Goal: Task Accomplishment & Management: Use online tool/utility

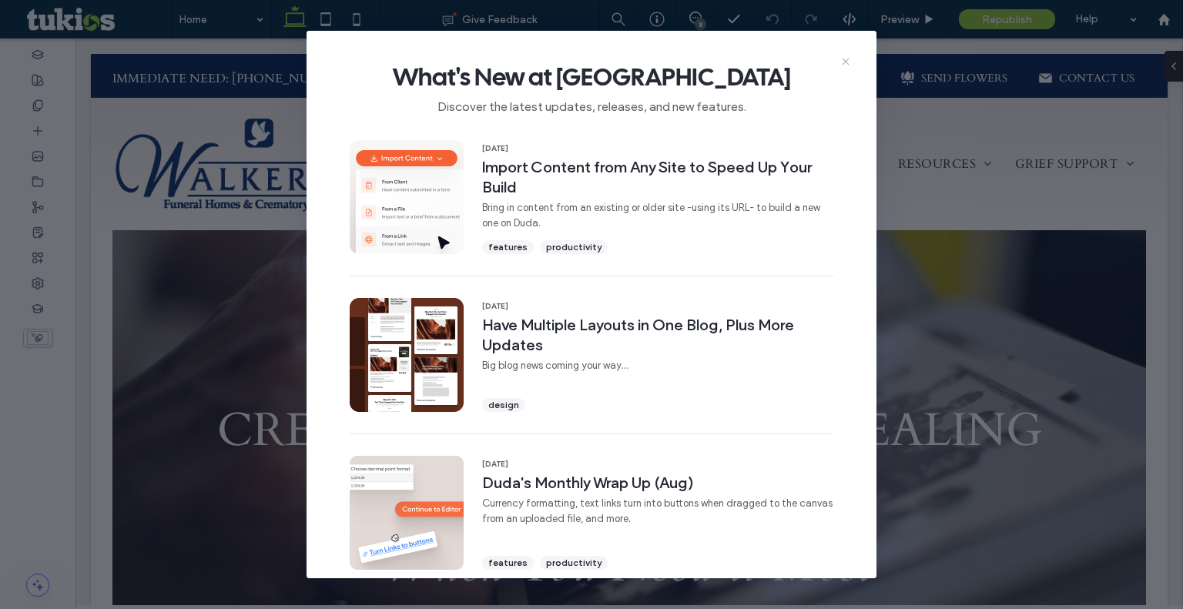
click at [849, 62] on icon at bounding box center [845, 61] width 12 height 12
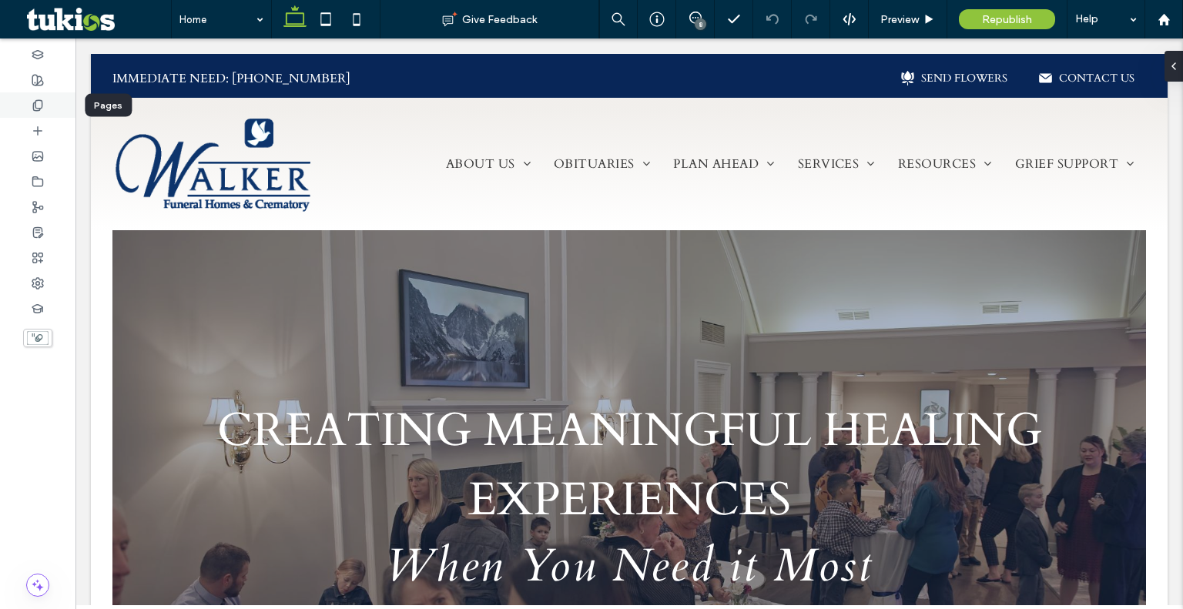
click at [45, 114] on div at bounding box center [37, 104] width 75 height 25
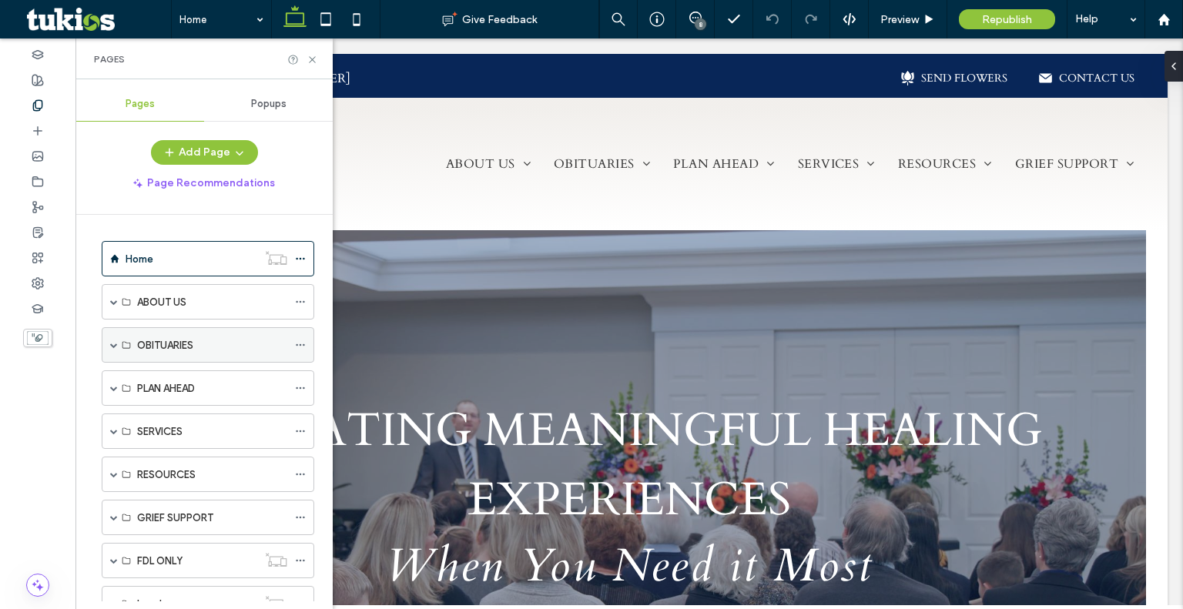
click at [114, 344] on span at bounding box center [114, 345] width 8 height 8
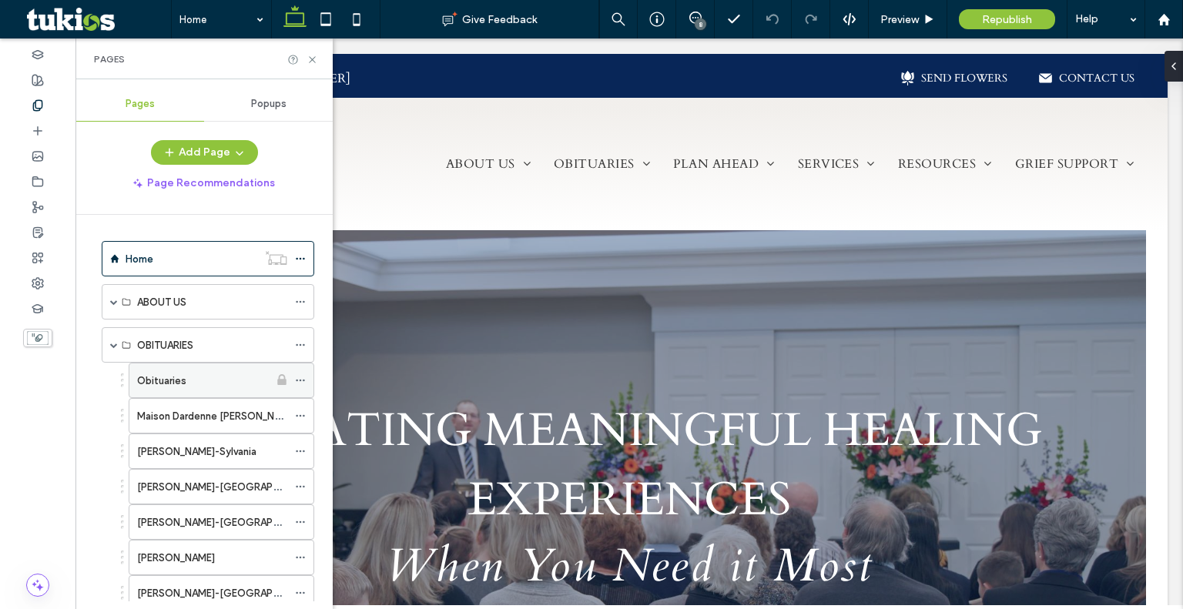
click at [199, 379] on div "Obituaries" at bounding box center [203, 381] width 132 height 16
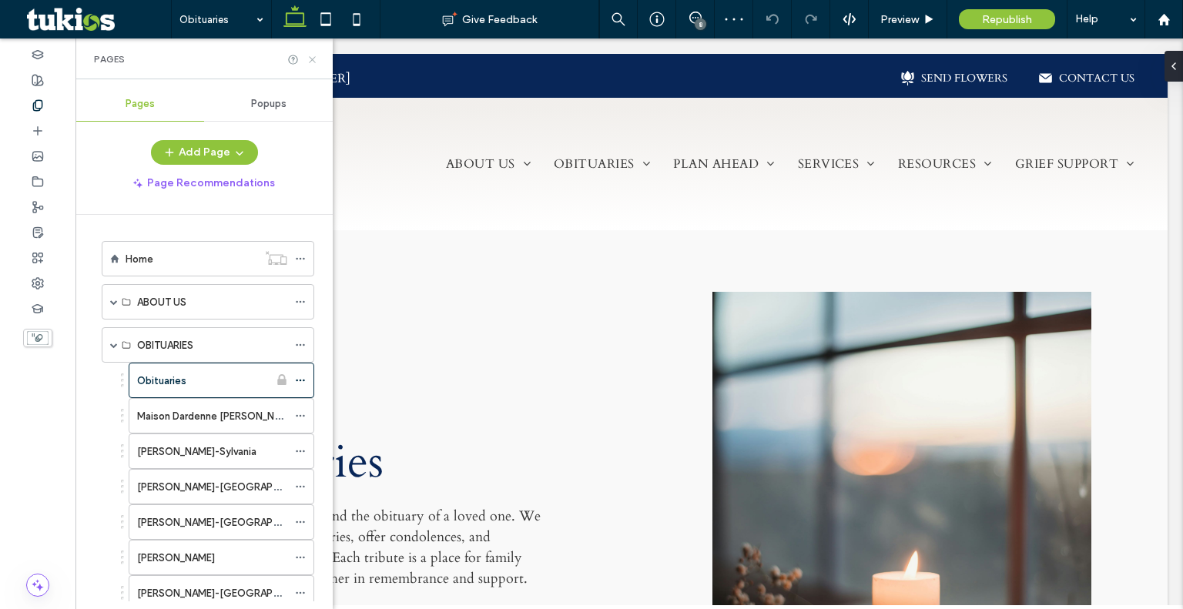
click at [311, 60] on use at bounding box center [312, 59] width 6 height 6
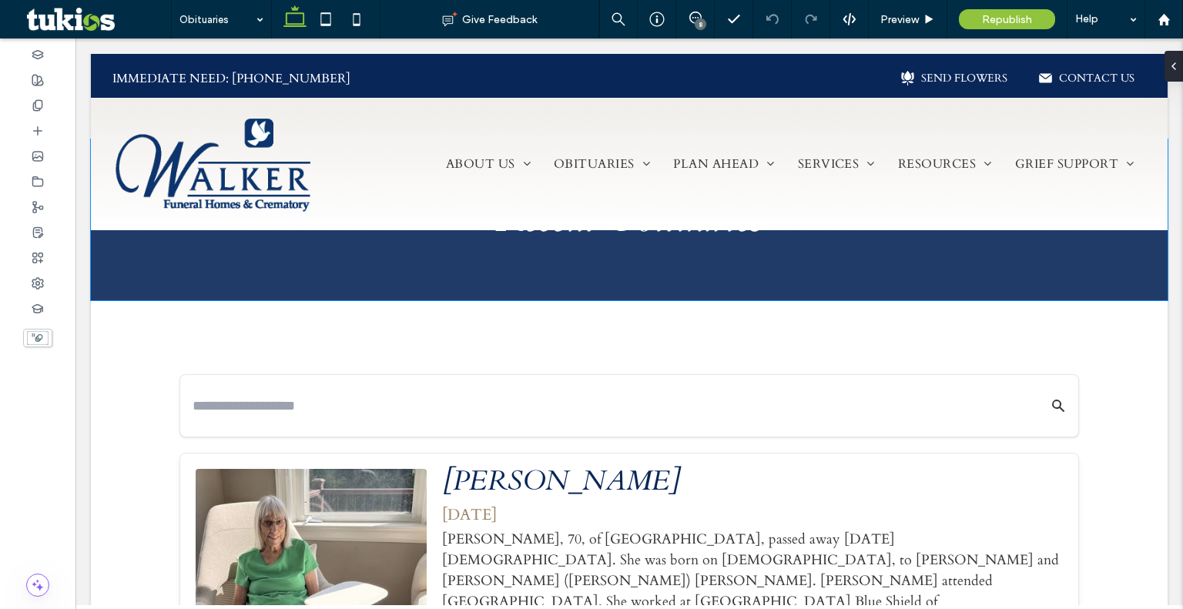
scroll to position [699, 0]
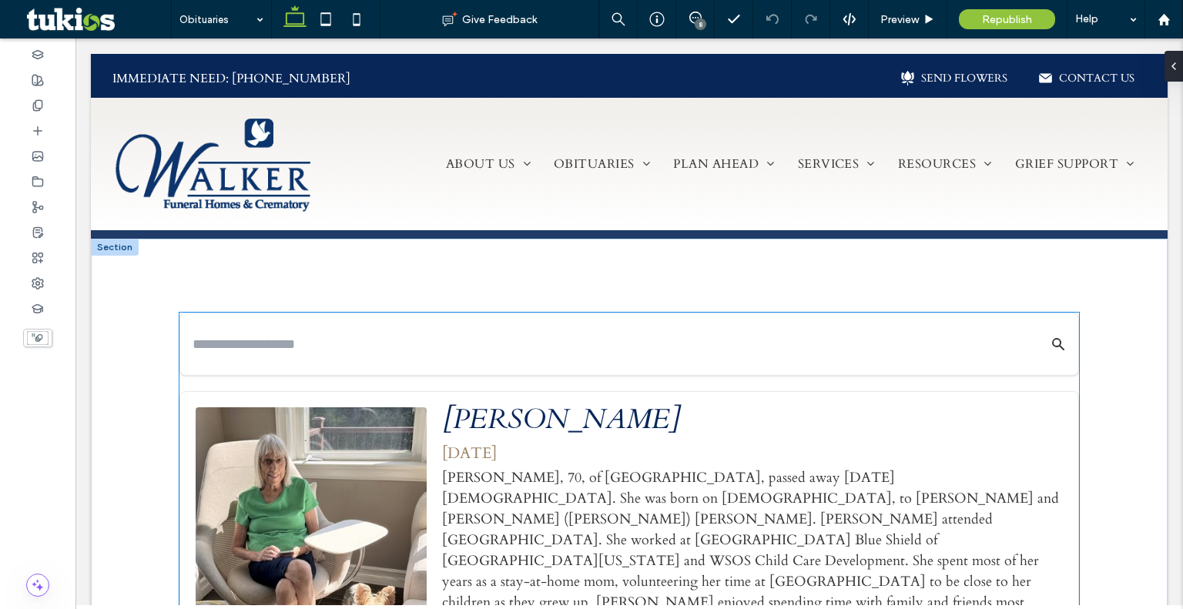
click at [490, 350] on input "text" at bounding box center [605, 344] width 826 height 27
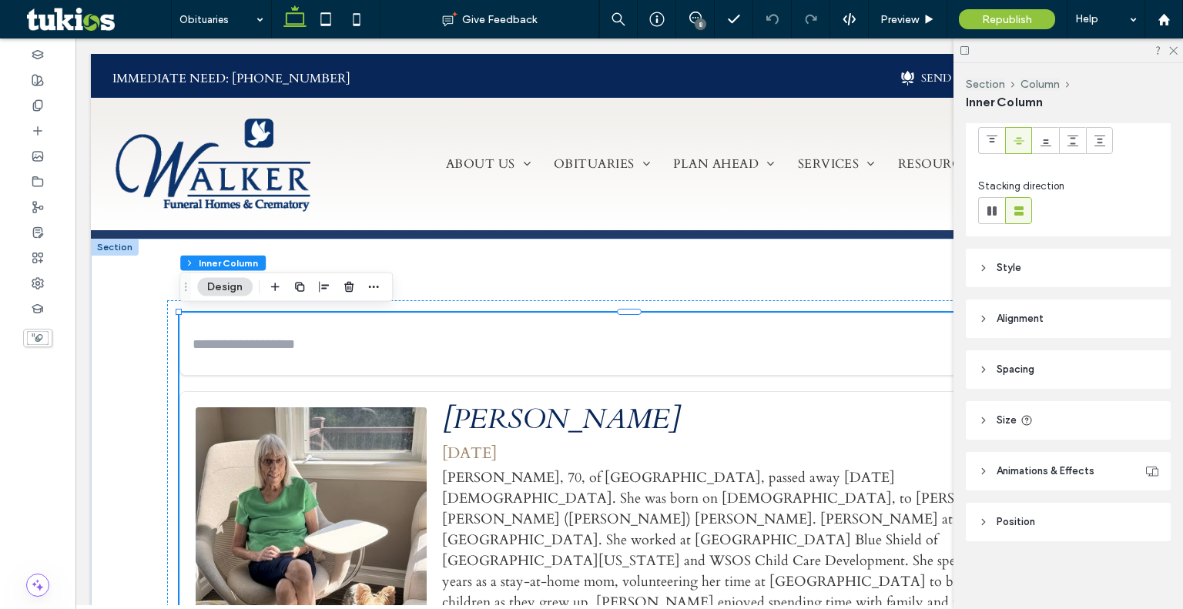
scroll to position [131, 0]
click at [229, 292] on button "Design" at bounding box center [224, 287] width 55 height 18
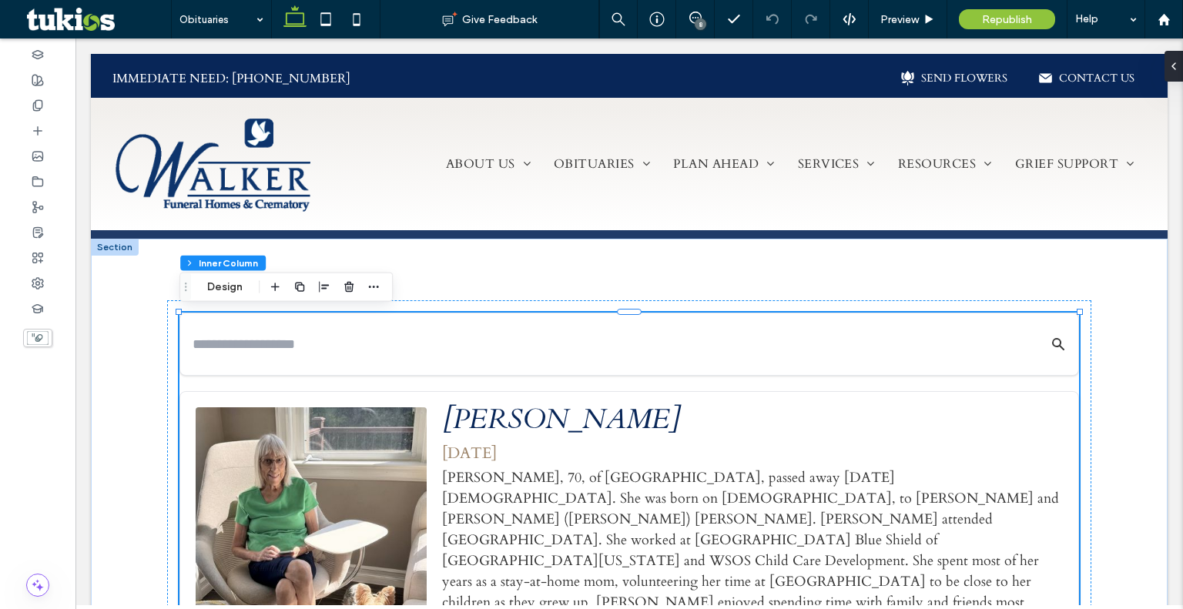
click at [413, 331] on input "text" at bounding box center [605, 344] width 826 height 27
click at [331, 350] on input "text" at bounding box center [605, 344] width 826 height 27
click at [207, 285] on button "Content" at bounding box center [229, 287] width 64 height 18
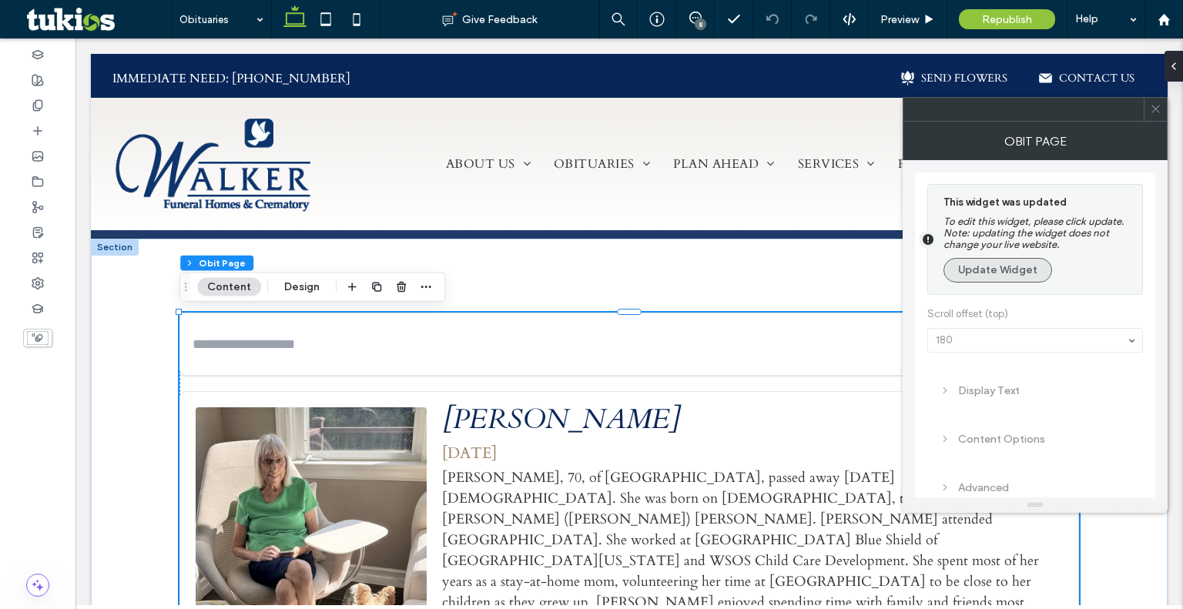
click at [1002, 273] on button "Update Widget" at bounding box center [997, 270] width 109 height 25
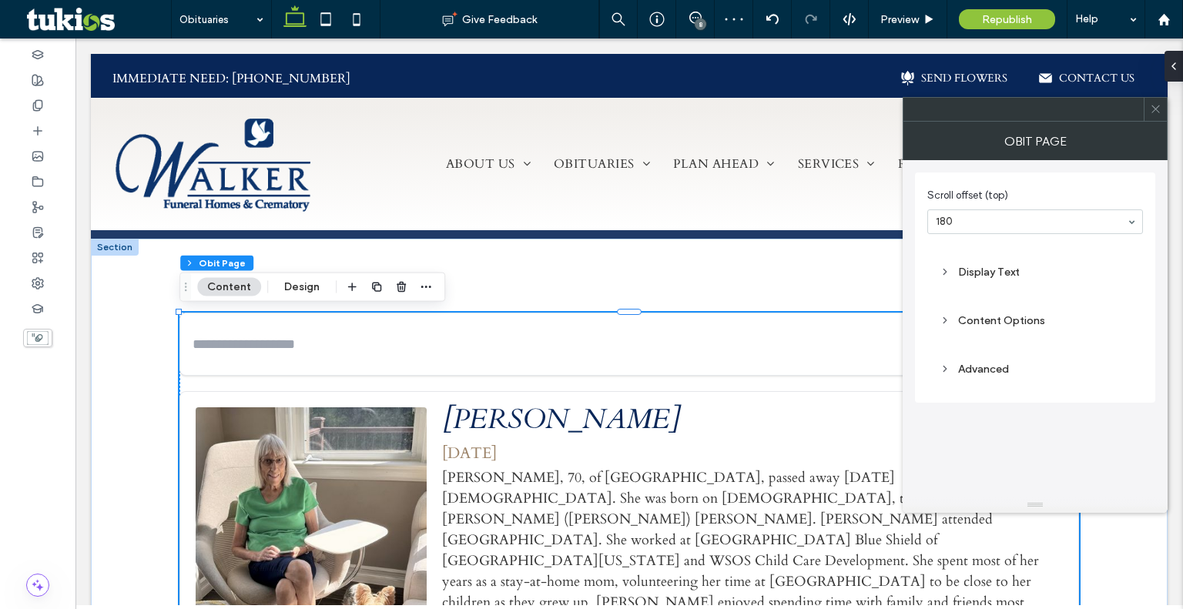
click at [1022, 268] on div "Display Text" at bounding box center [1034, 272] width 191 height 13
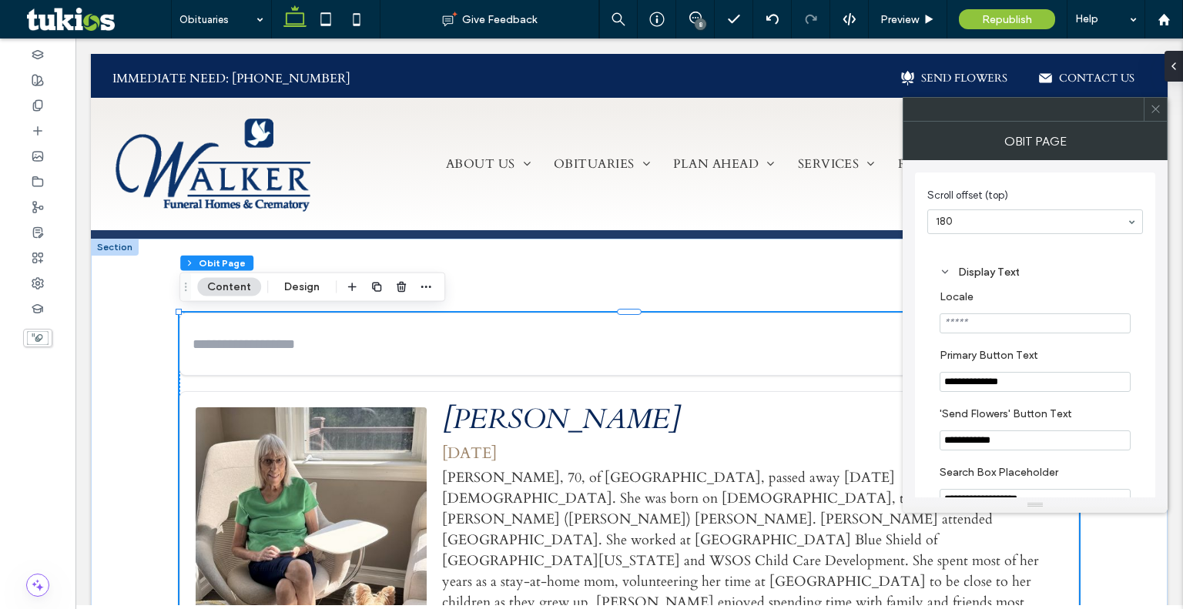
click at [1020, 268] on div "Display Text" at bounding box center [1034, 272] width 191 height 13
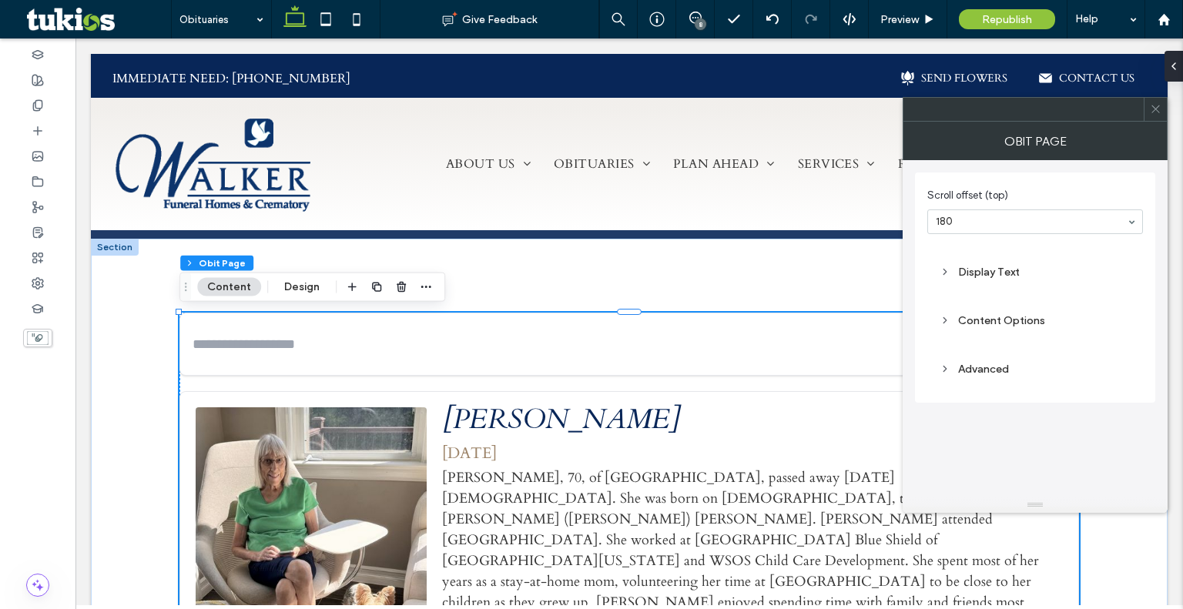
click at [997, 363] on div "Advanced" at bounding box center [1034, 369] width 191 height 13
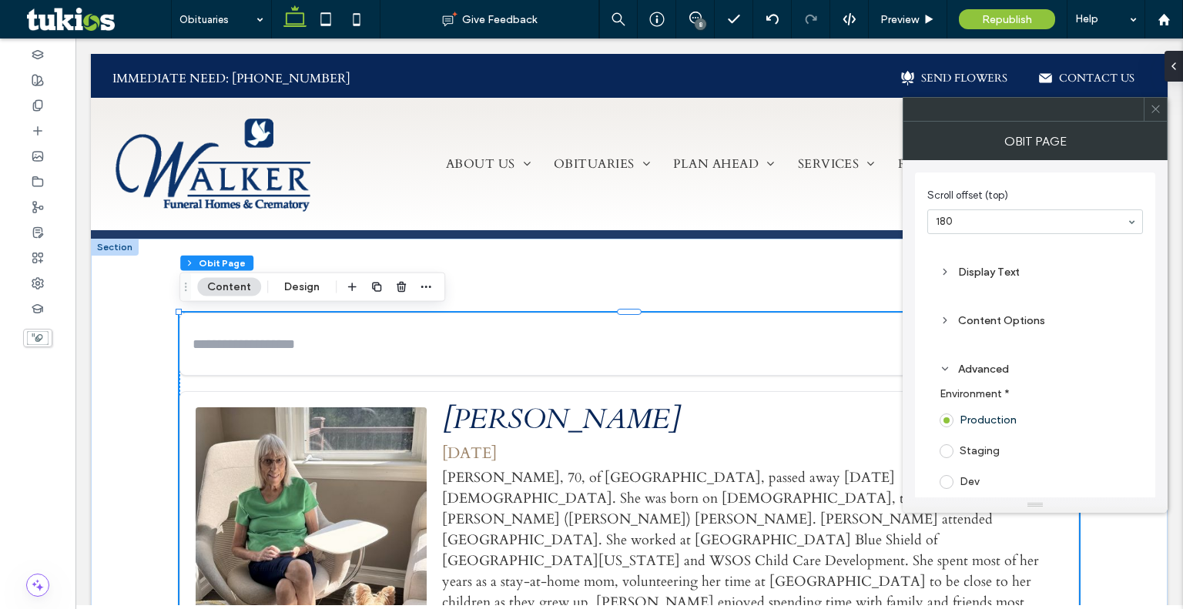
scroll to position [57, 0]
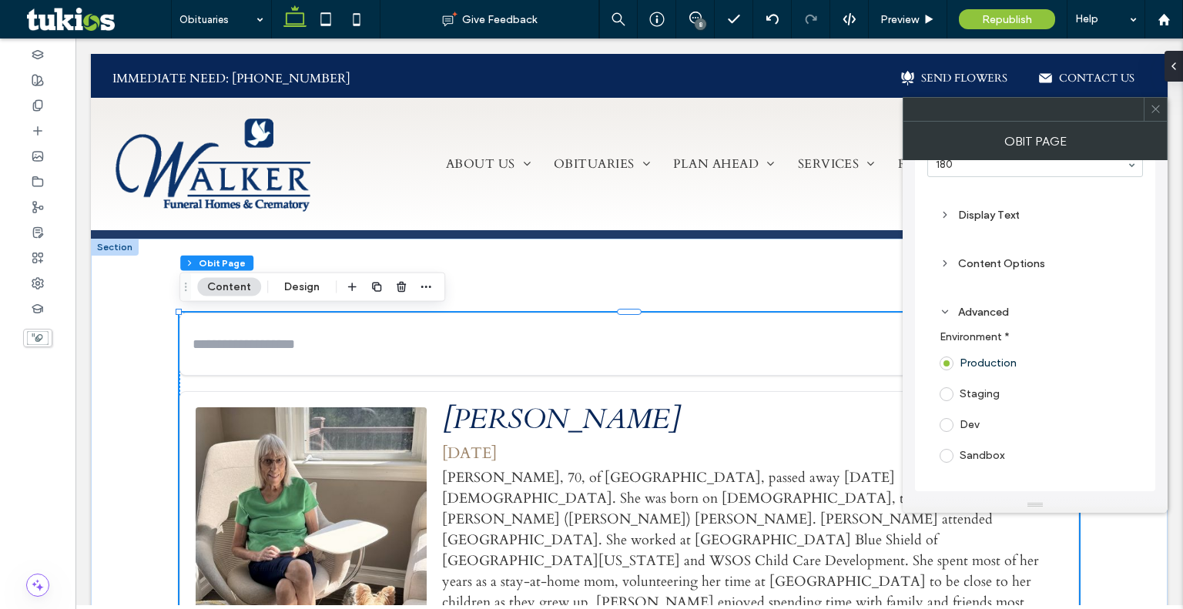
click at [1000, 313] on div "Advanced" at bounding box center [1034, 312] width 191 height 13
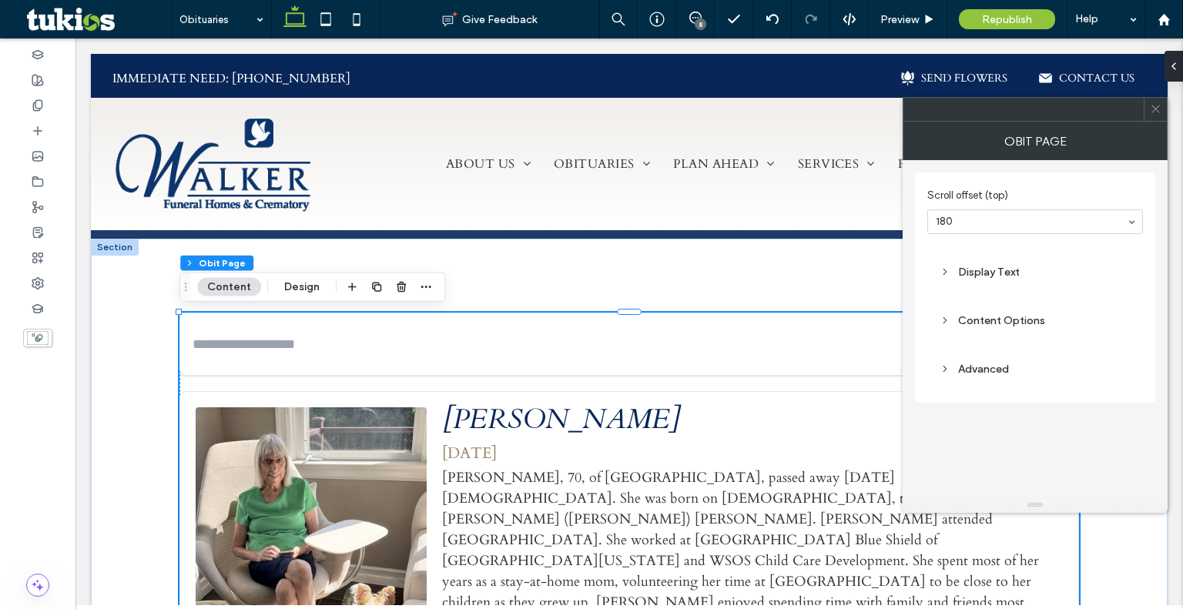
click at [974, 320] on div "Content Options" at bounding box center [1034, 320] width 191 height 13
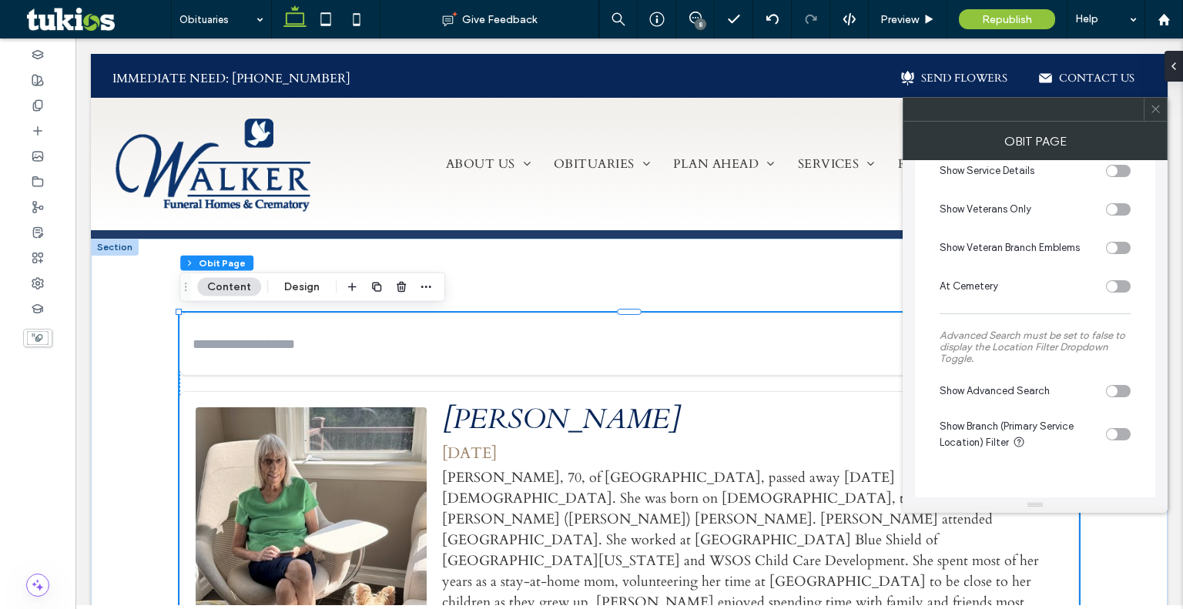
scroll to position [428, 0]
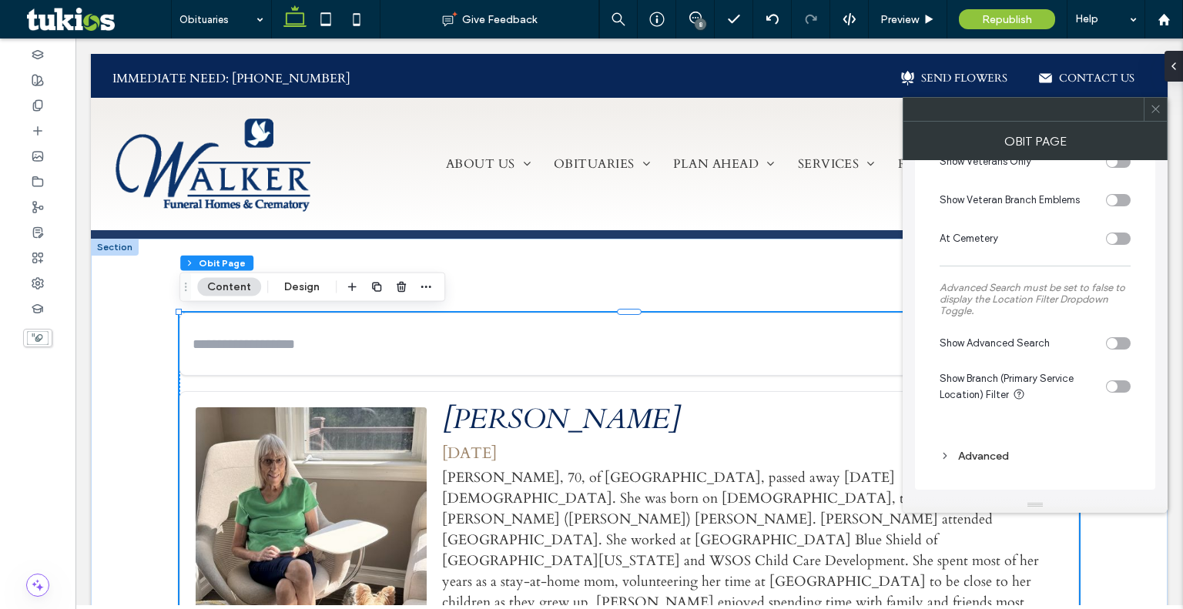
click at [1112, 340] on div "toggle" at bounding box center [1111, 343] width 11 height 11
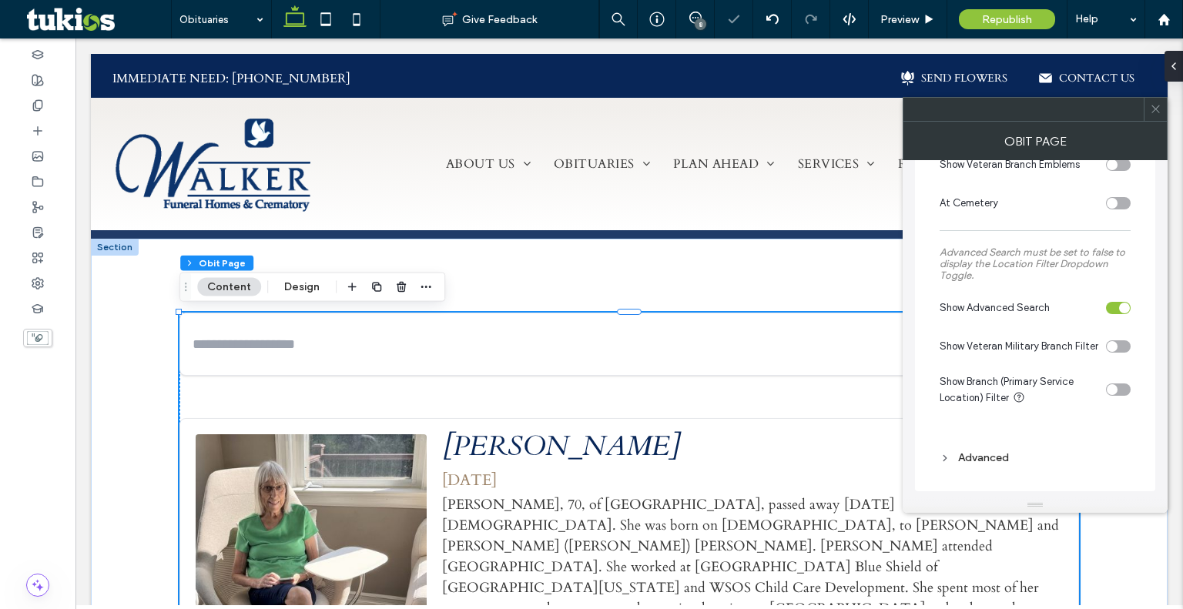
scroll to position [462, 0]
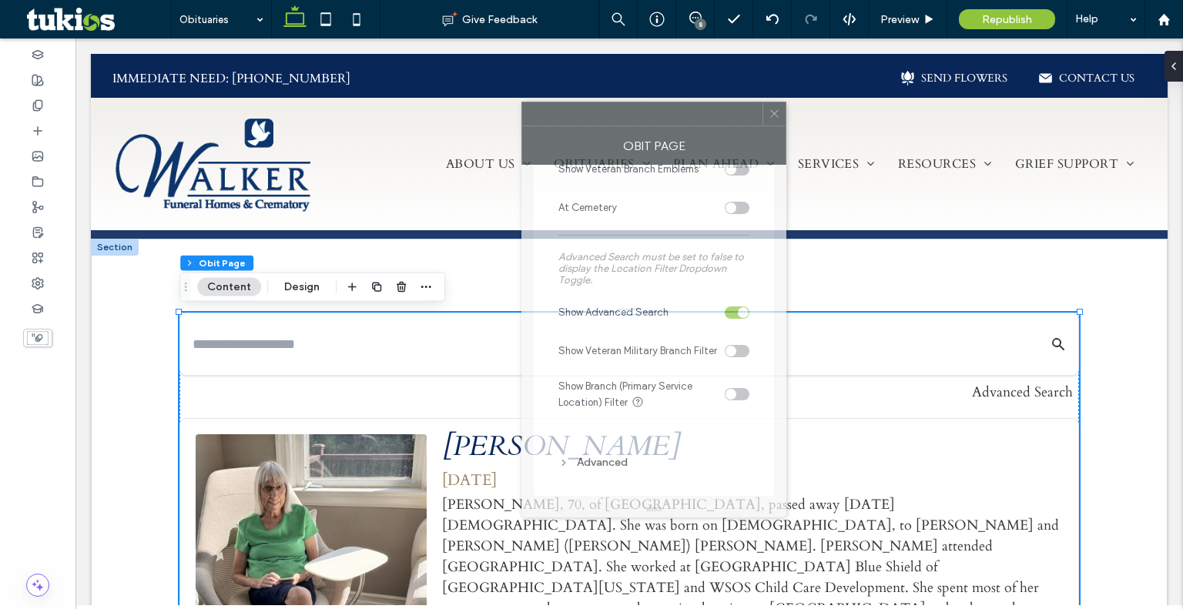
drag, startPoint x: 1009, startPoint y: 108, endPoint x: 625, endPoint y: 112, distance: 383.4
click at [625, 112] on div at bounding box center [642, 113] width 240 height 23
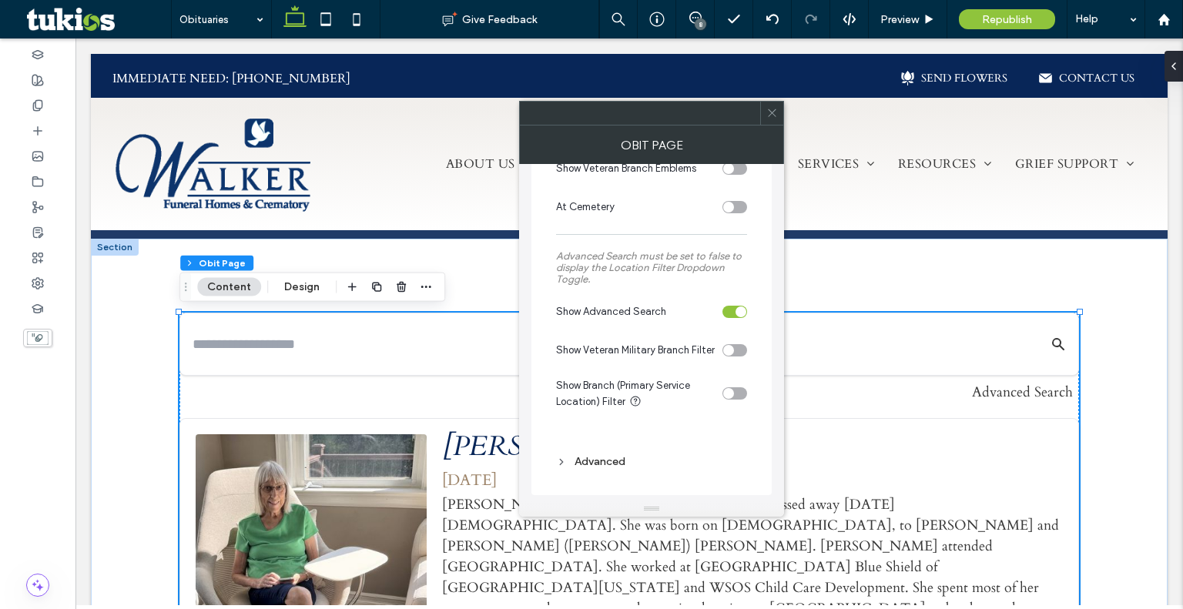
click at [740, 397] on div "toggle" at bounding box center [734, 393] width 25 height 12
click at [739, 397] on div "toggle" at bounding box center [740, 393] width 11 height 11
click at [738, 310] on div "toggle" at bounding box center [740, 311] width 11 height 11
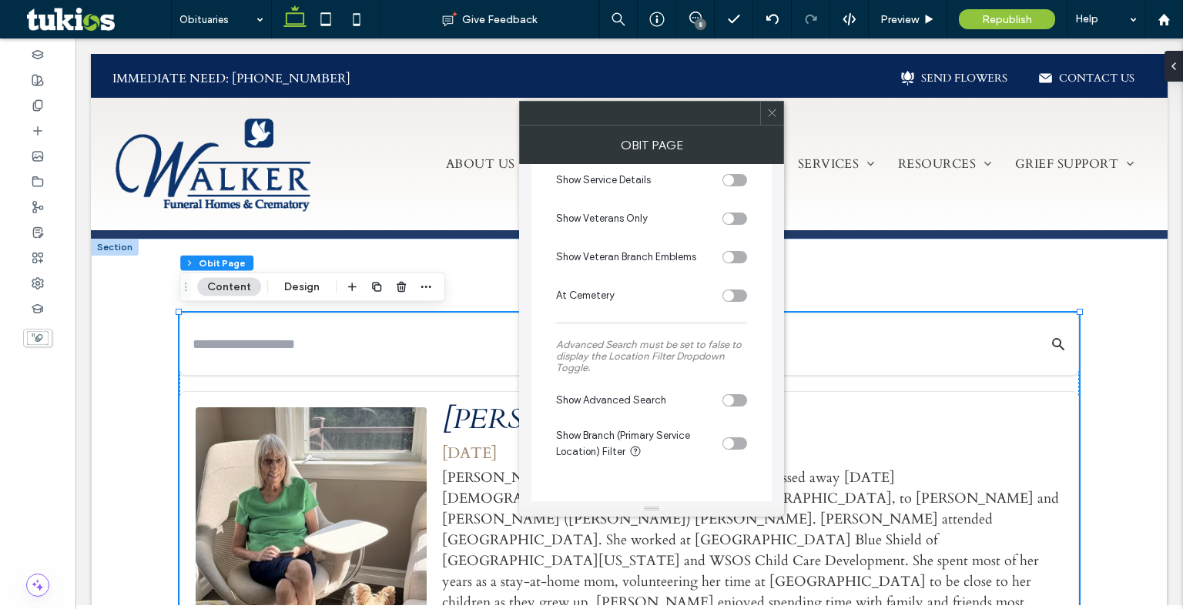
scroll to position [424, 0]
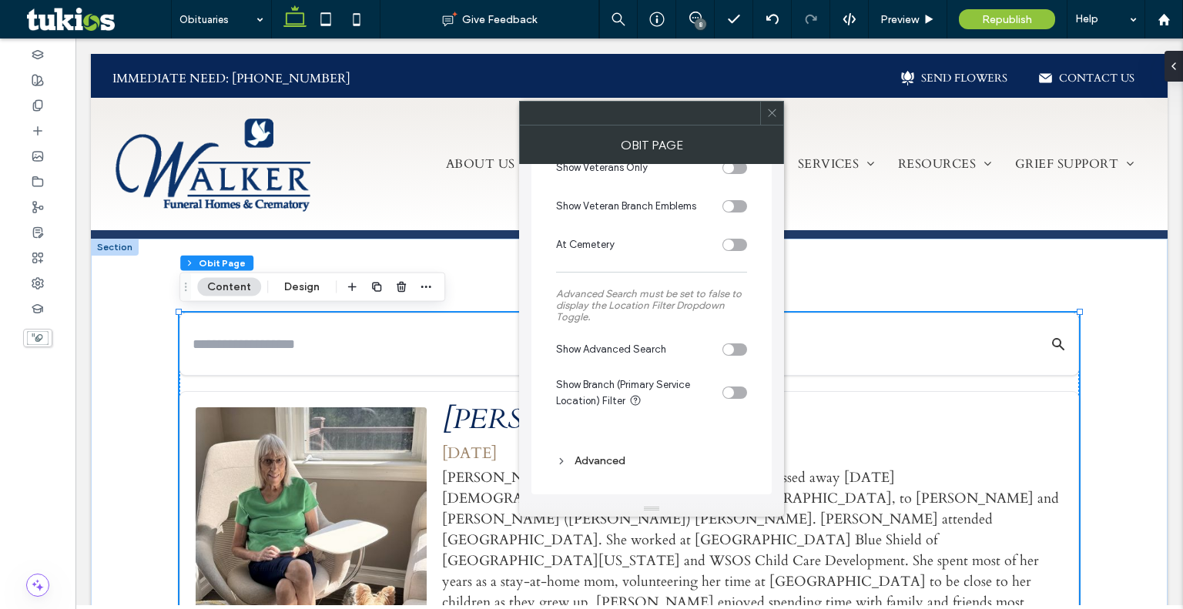
click at [741, 355] on div "toggle" at bounding box center [734, 349] width 25 height 12
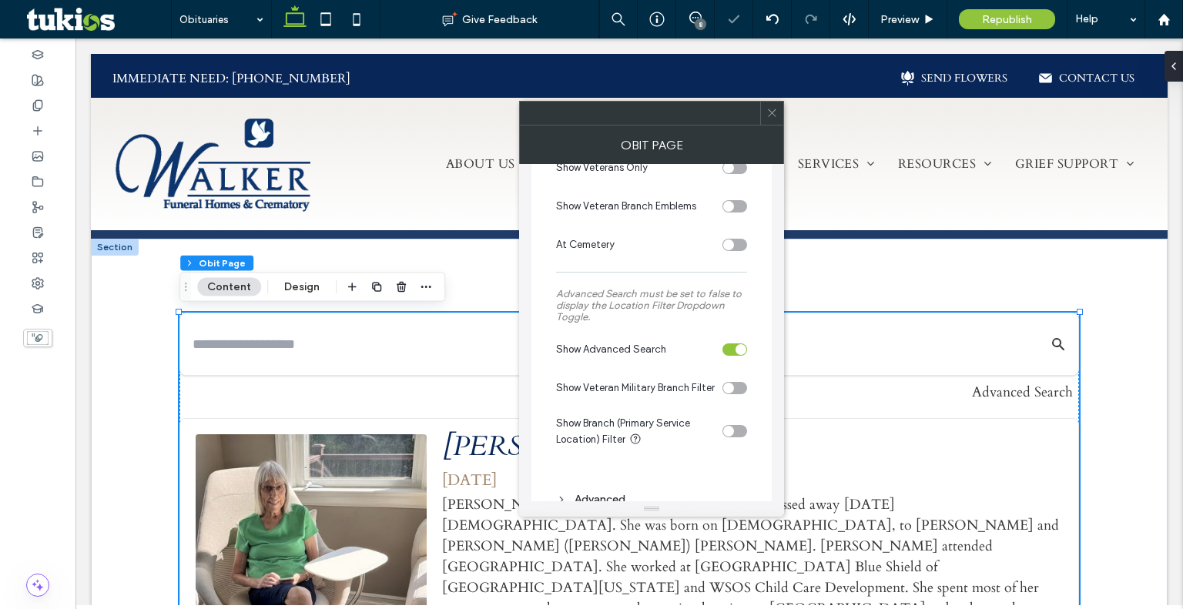
click at [634, 441] on use at bounding box center [636, 438] width 10 height 10
click at [765, 117] on div at bounding box center [771, 113] width 23 height 23
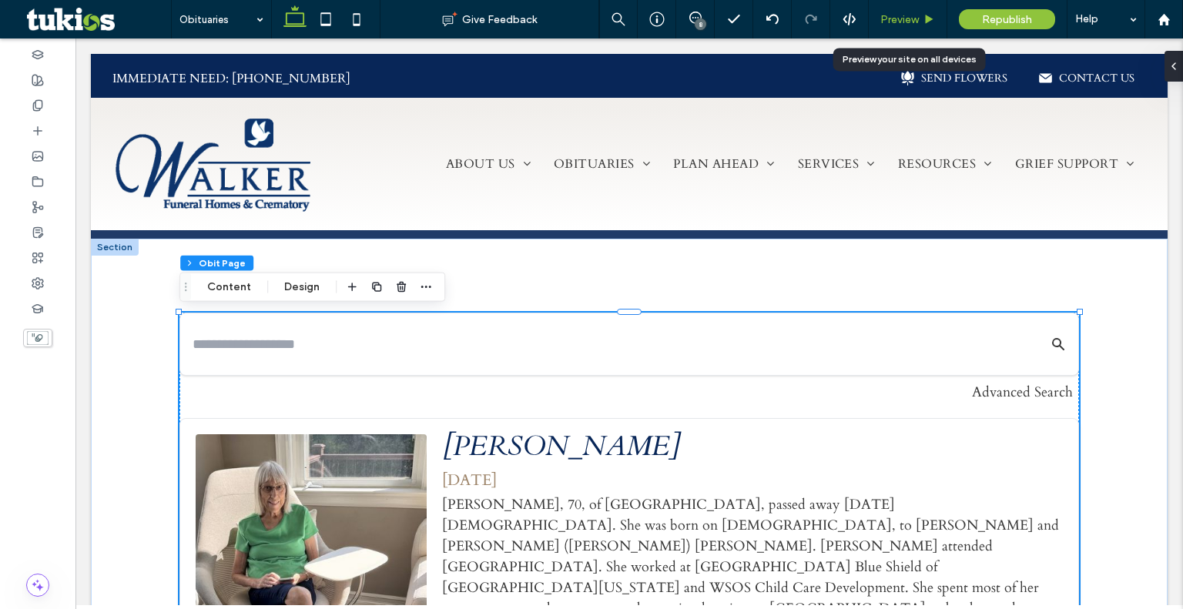
click at [904, 19] on span "Preview" at bounding box center [899, 19] width 38 height 13
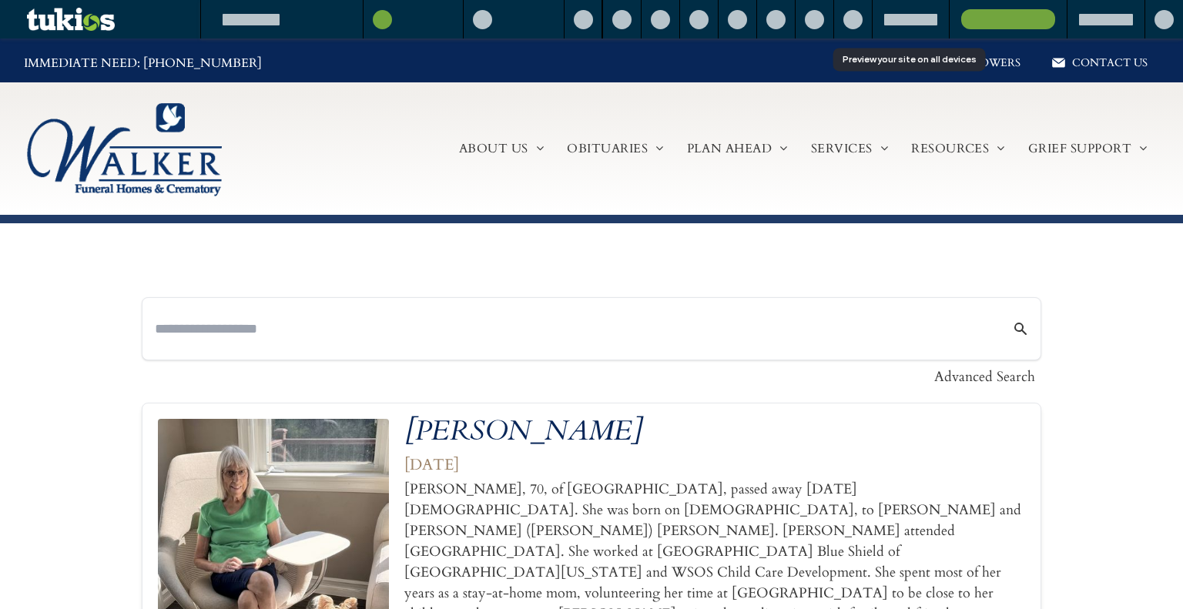
scroll to position [684, 0]
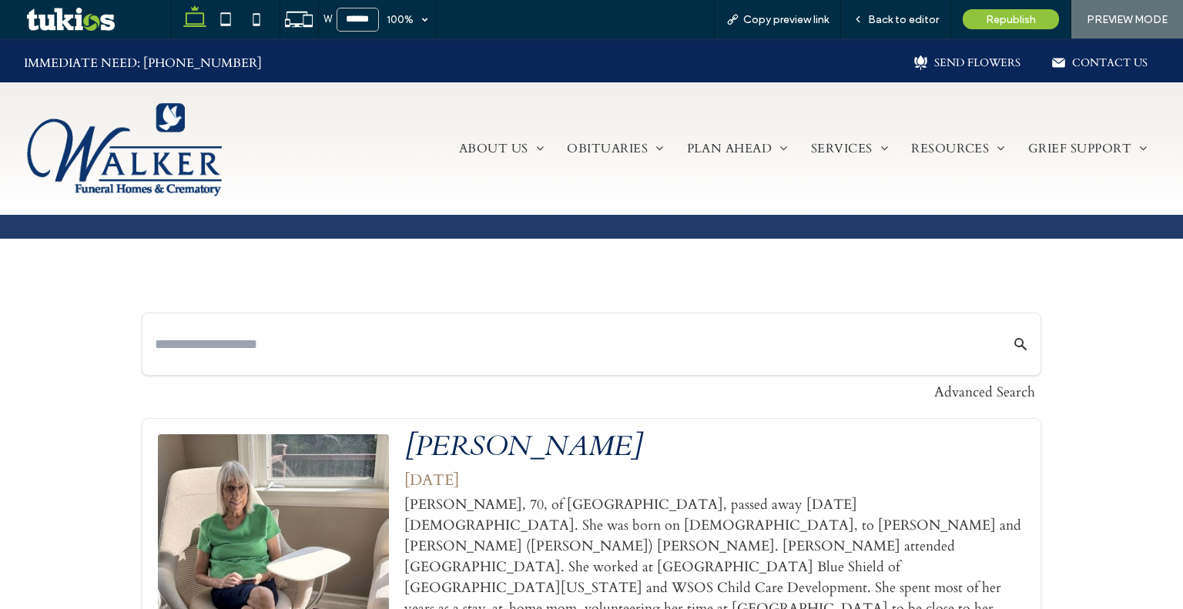
click at [944, 392] on button "Advanced Search" at bounding box center [984, 392] width 101 height 21
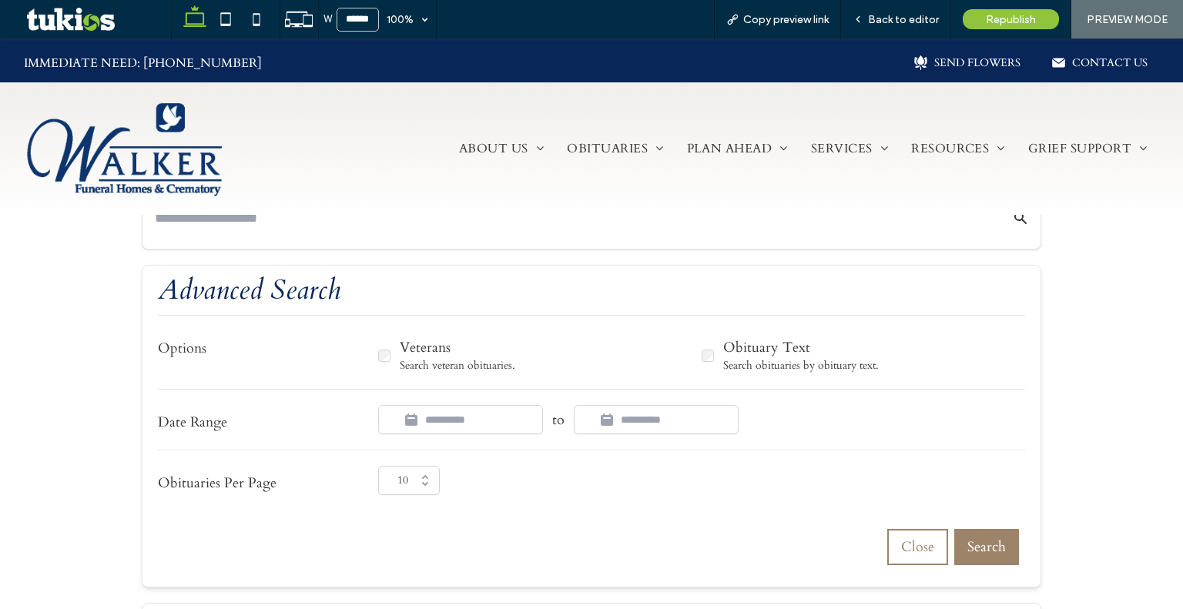
scroll to position [828, 0]
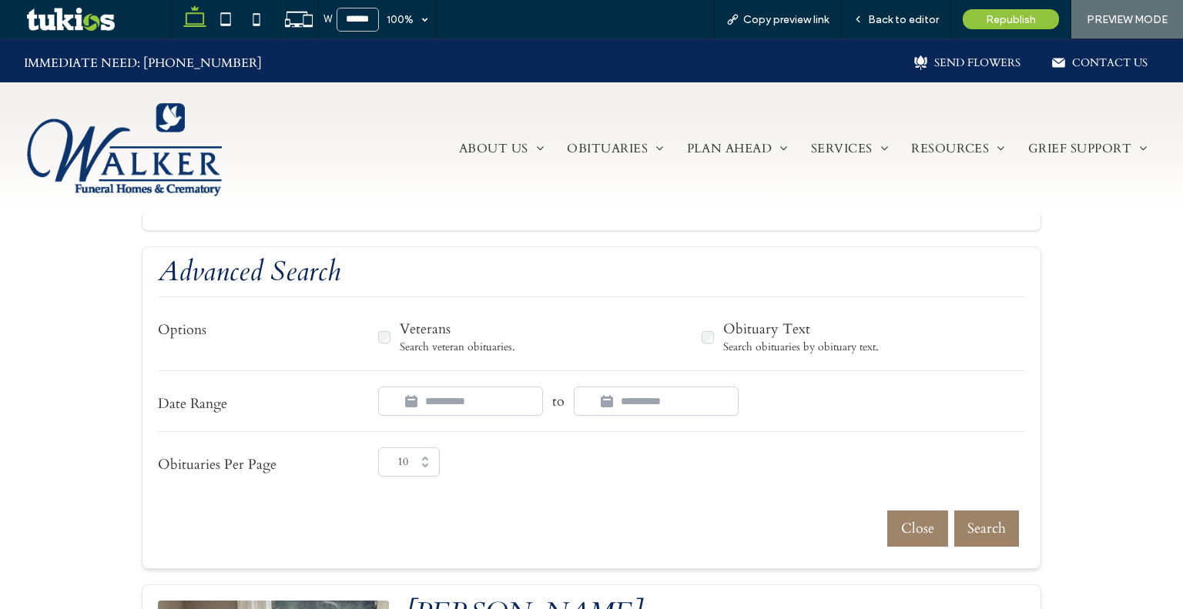
click at [913, 526] on button "Close" at bounding box center [917, 528] width 61 height 36
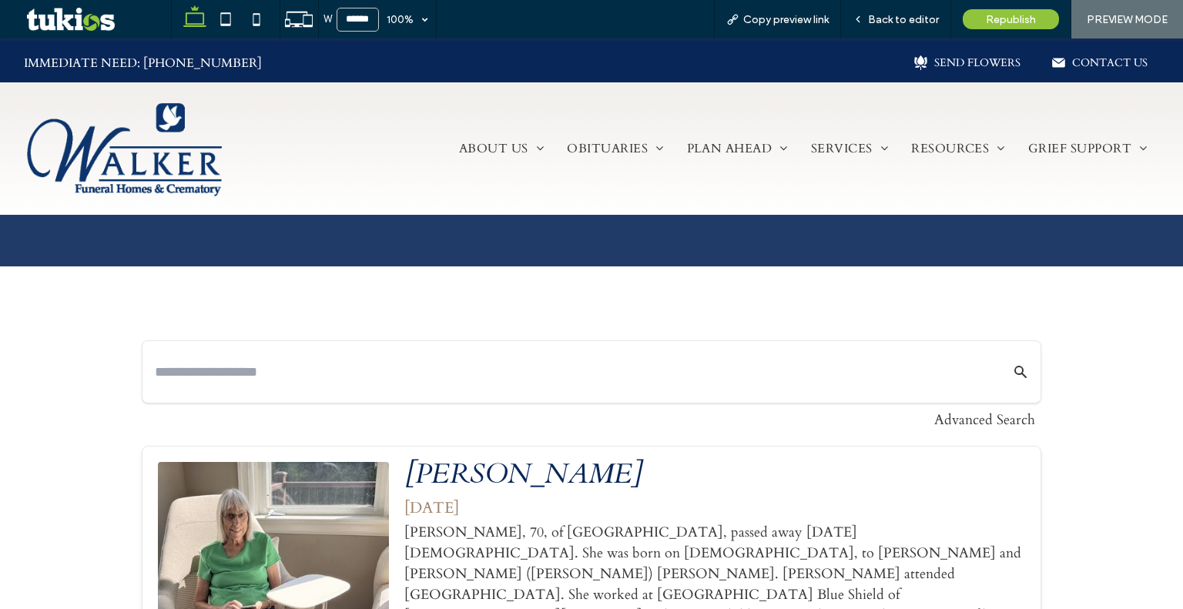
scroll to position [659, 0]
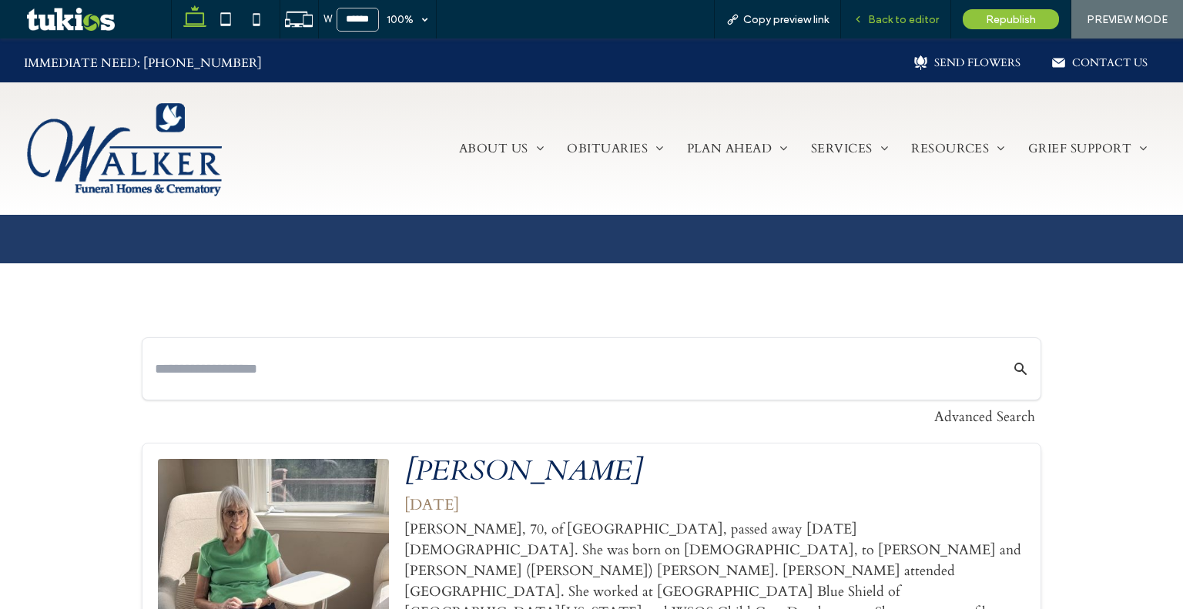
click at [930, 18] on span "Back to editor" at bounding box center [903, 19] width 71 height 13
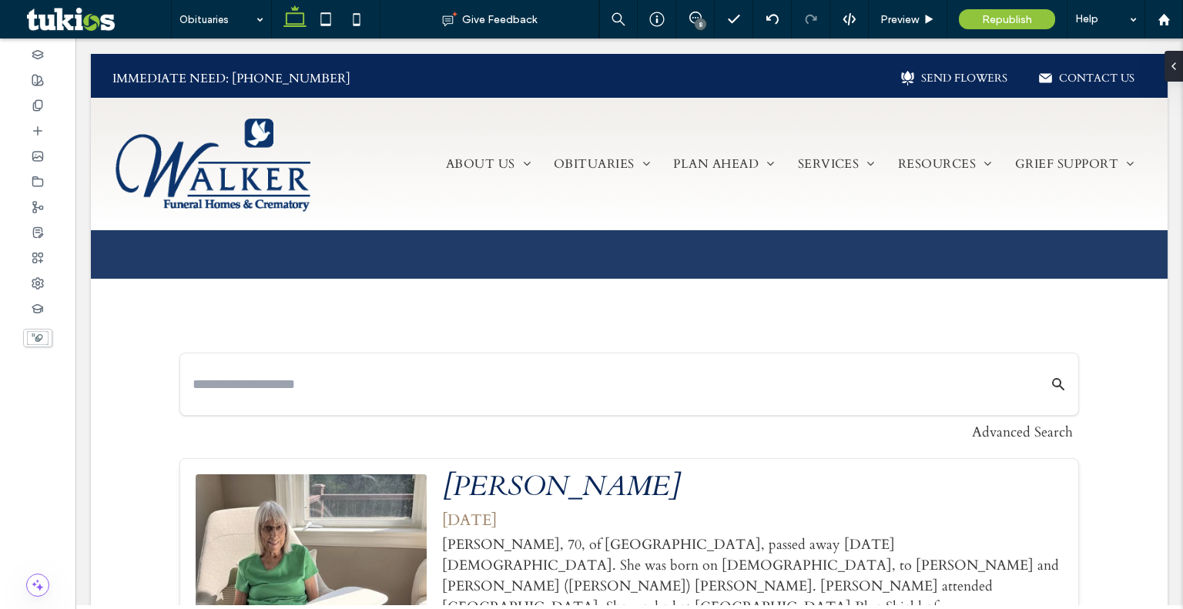
scroll to position [674, 0]
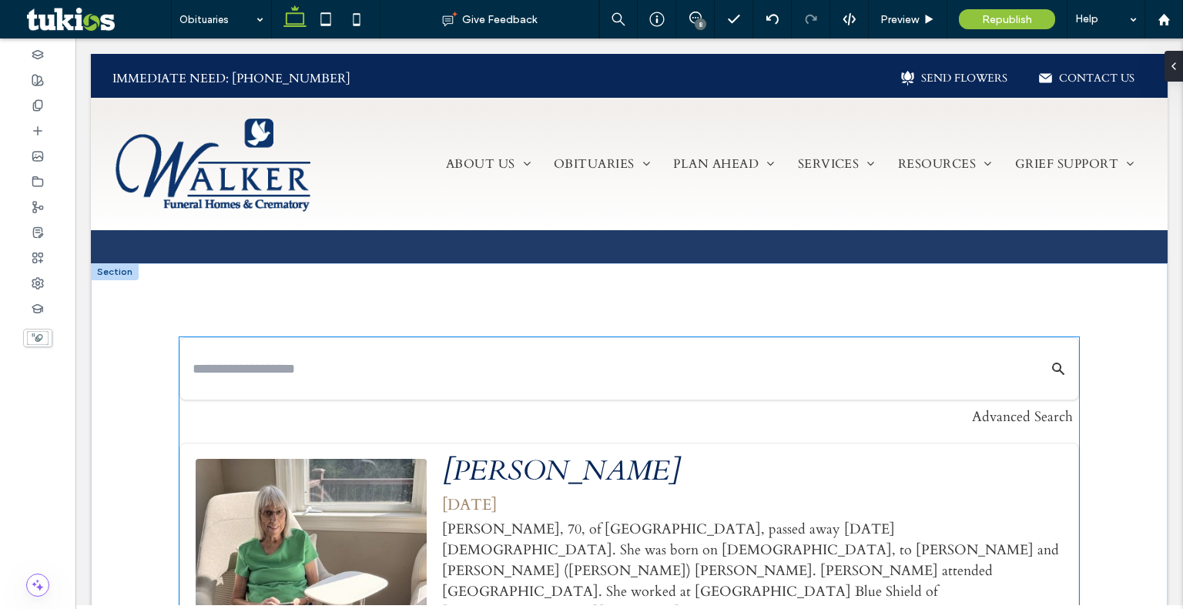
click at [310, 376] on input "text" at bounding box center [605, 369] width 826 height 27
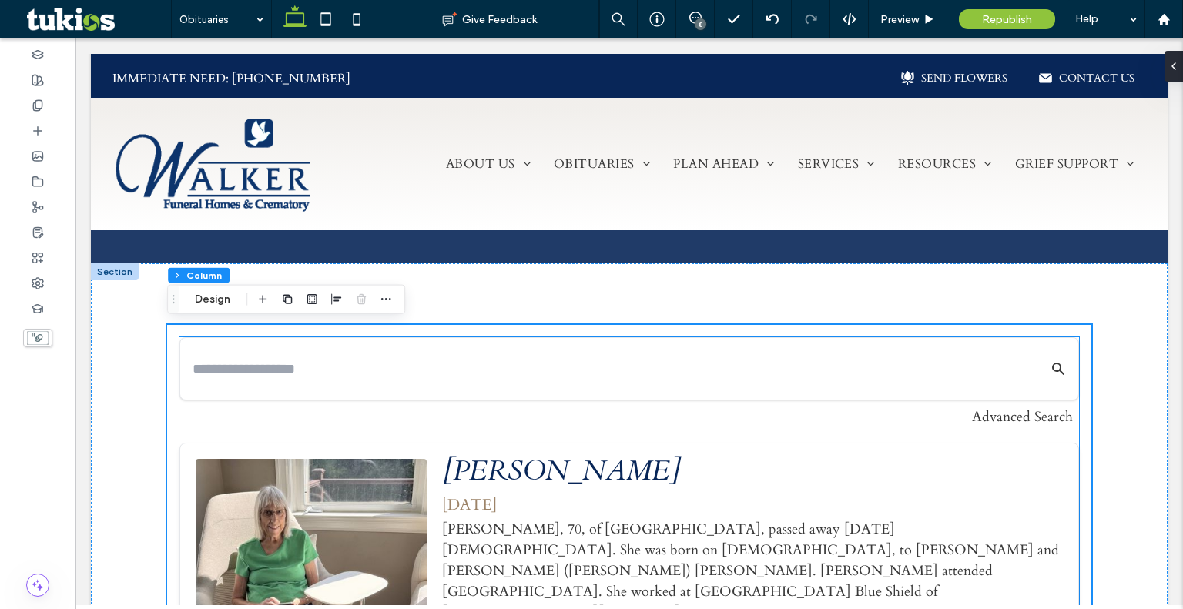
click at [239, 349] on div at bounding box center [629, 369] width 898 height 62
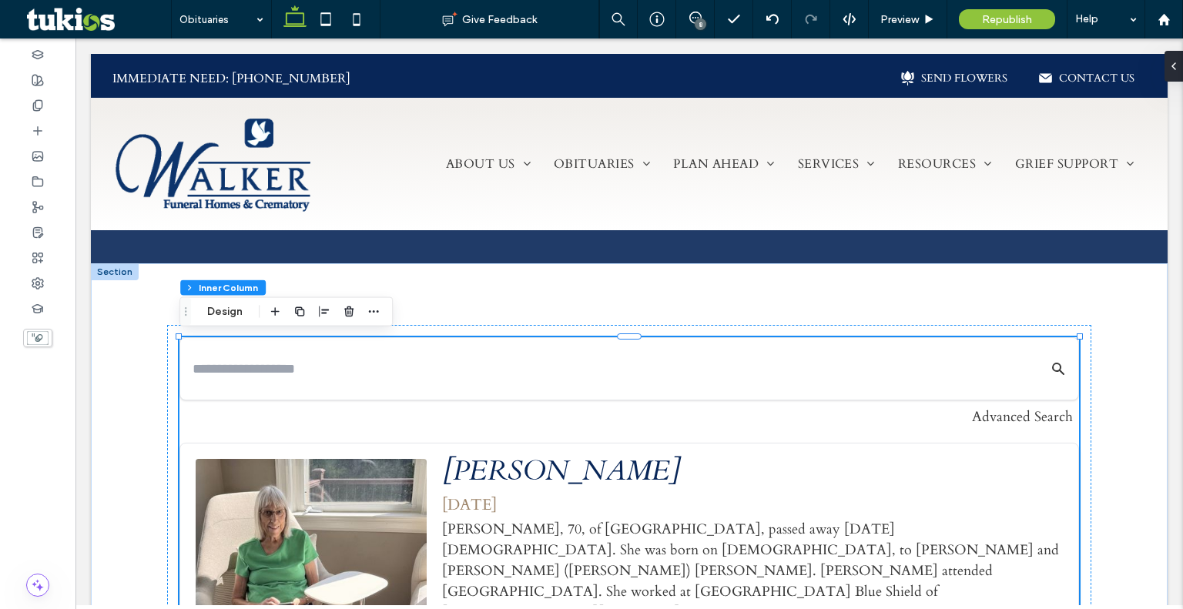
click at [242, 310] on button "Content" at bounding box center [229, 312] width 64 height 18
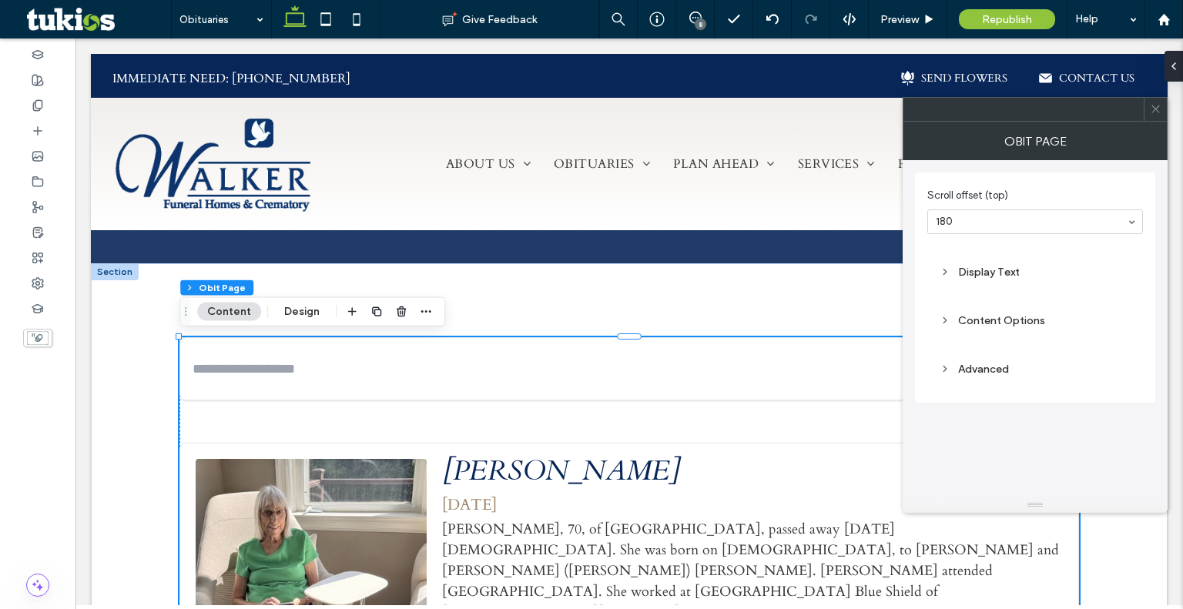
click at [1014, 323] on div "Content Options" at bounding box center [1034, 320] width 191 height 13
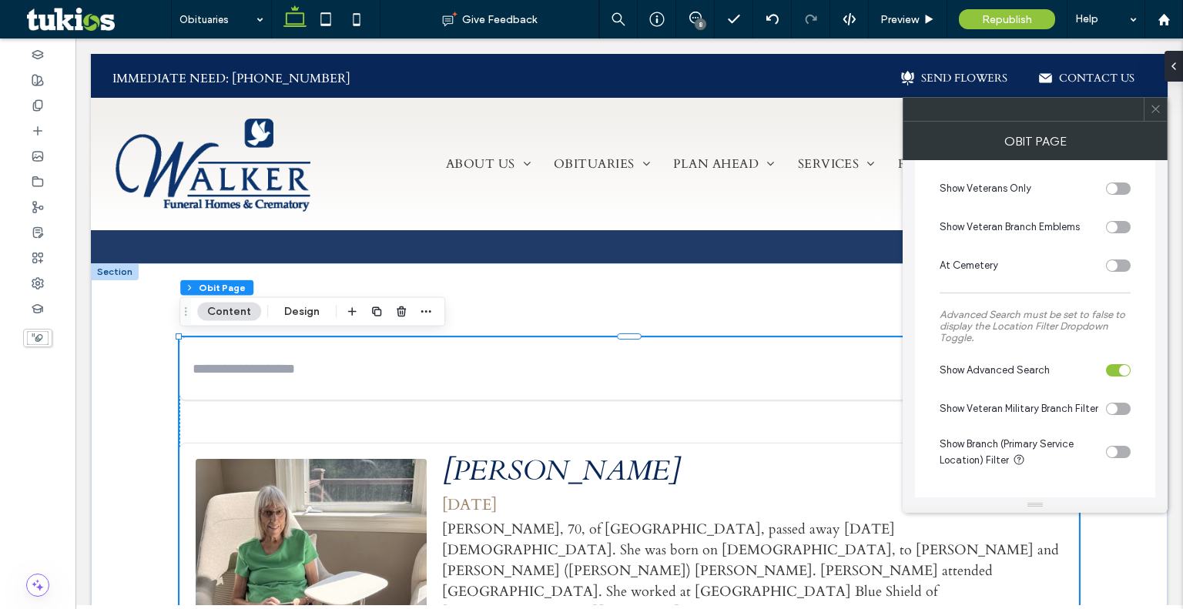
scroll to position [413, 0]
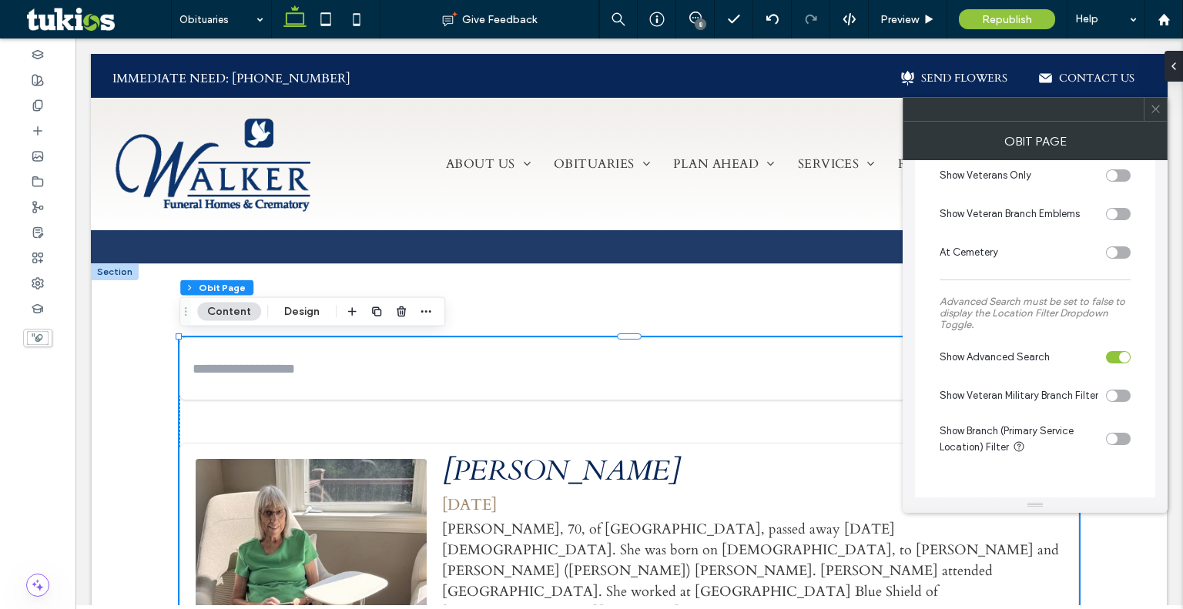
click at [1123, 357] on div "toggle" at bounding box center [1124, 357] width 11 height 11
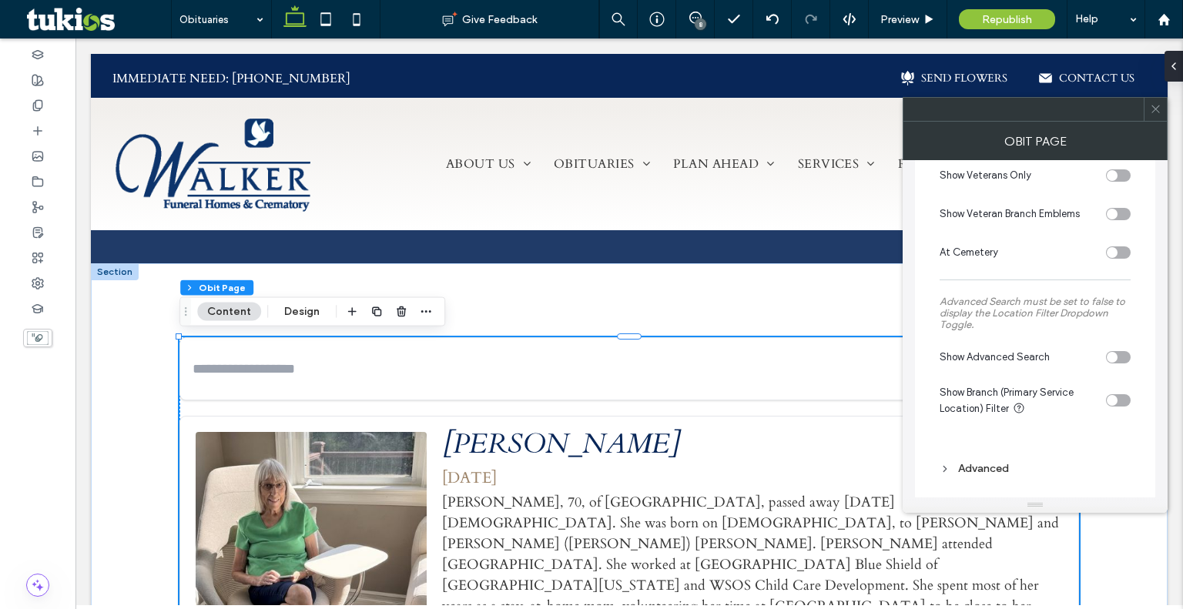
scroll to position [424, 0]
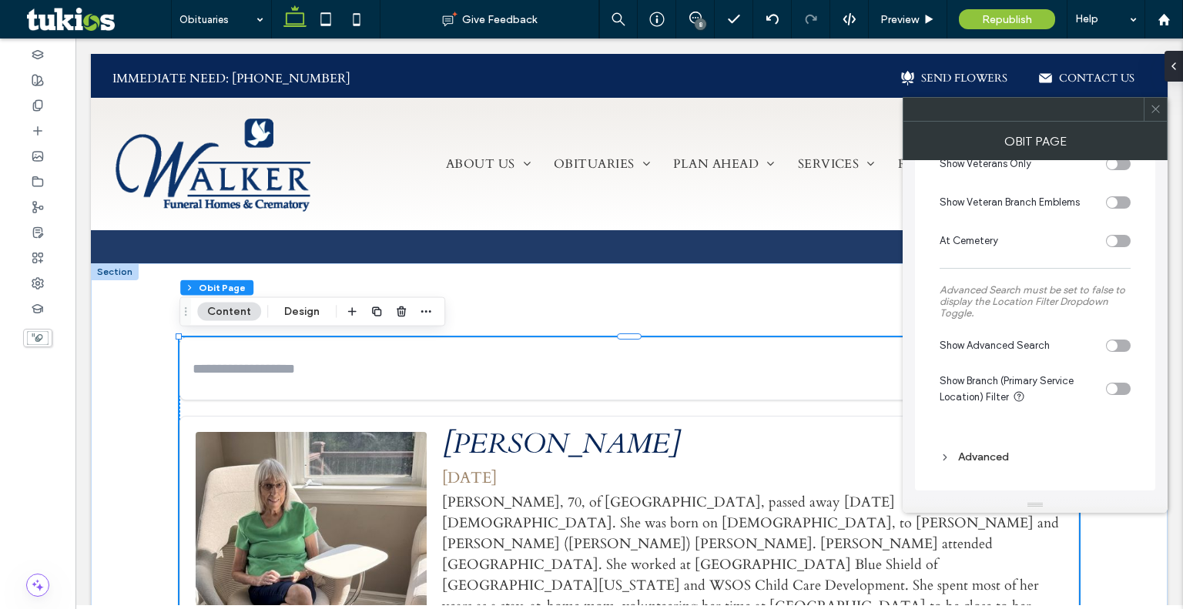
click at [1106, 389] on div "toggle" at bounding box center [1111, 388] width 11 height 11
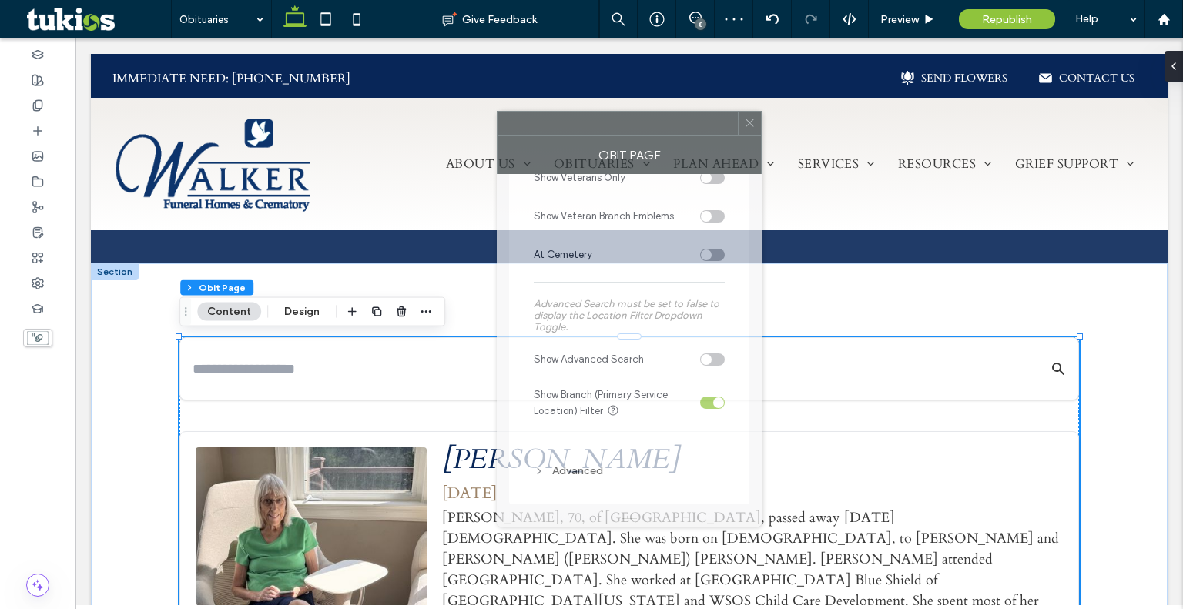
drag, startPoint x: 1035, startPoint y: 113, endPoint x: 631, endPoint y: 112, distance: 404.2
click at [631, 112] on div at bounding box center [617, 123] width 240 height 23
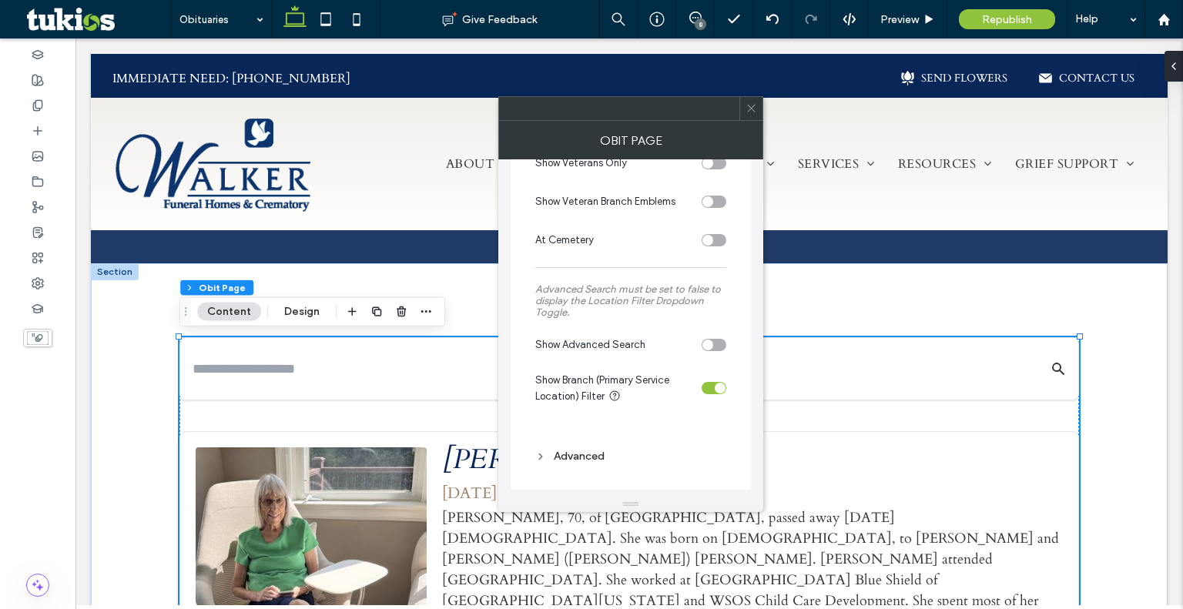
click at [711, 392] on div "toggle" at bounding box center [713, 388] width 25 height 12
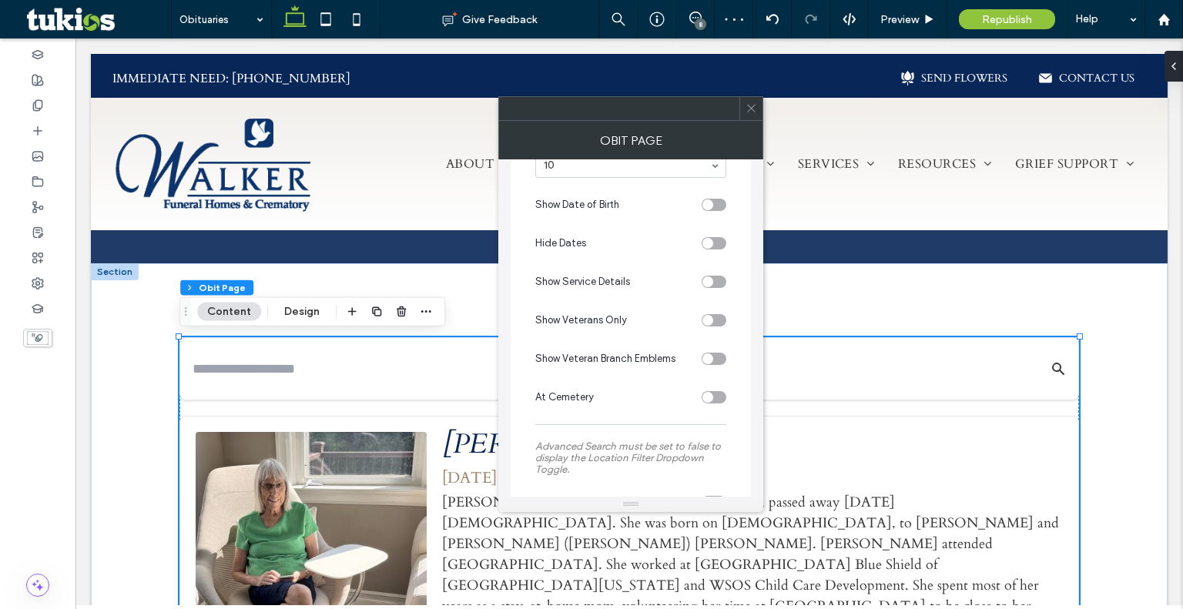
scroll to position [273, 0]
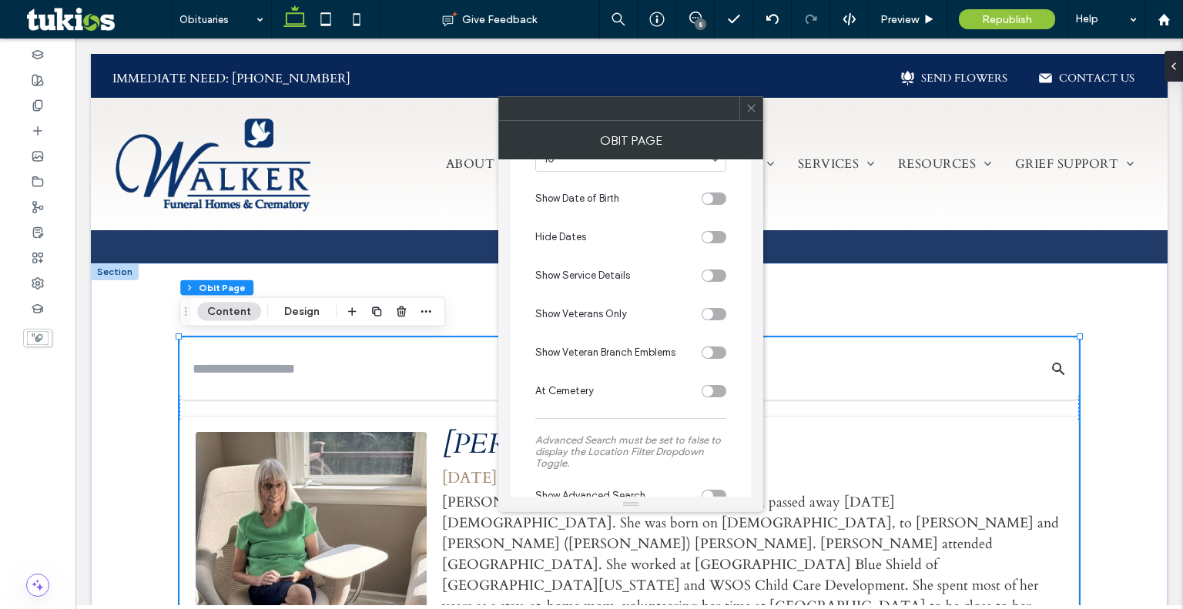
click at [751, 105] on icon at bounding box center [751, 108] width 12 height 12
